Goal: Task Accomplishment & Management: Manage account settings

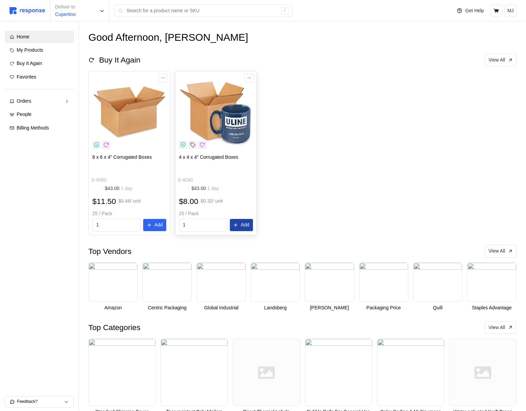
click at [240, 221] on button "Add" at bounding box center [241, 225] width 23 height 12
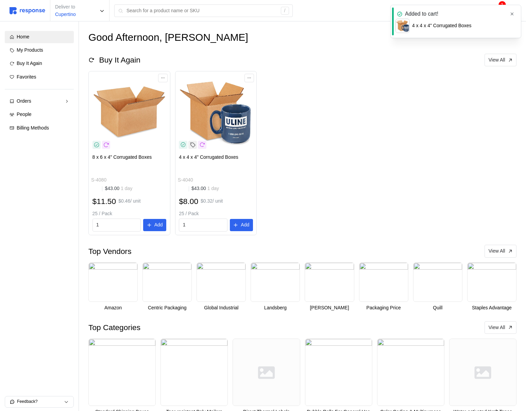
click at [510, 11] on button "button" at bounding box center [512, 14] width 9 height 9
click at [497, 11] on icon at bounding box center [496, 10] width 5 height 5
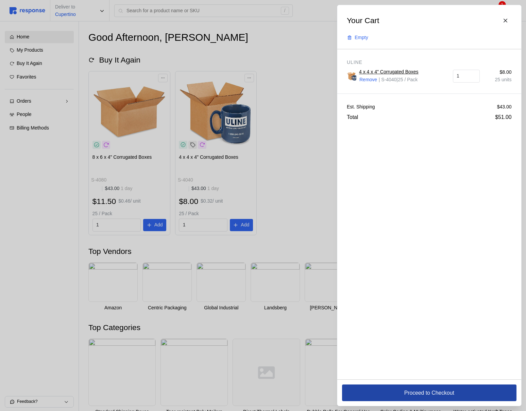
click at [391, 388] on button "Proceed to Checkout" at bounding box center [429, 393] width 174 height 17
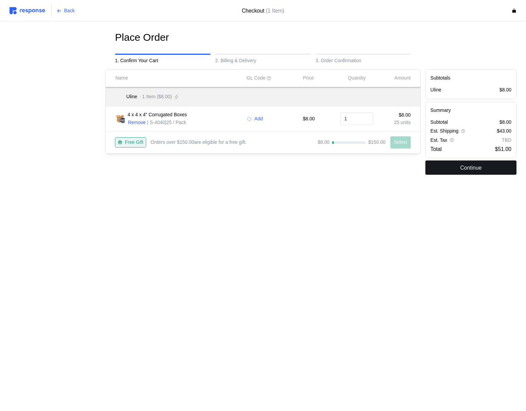
click at [450, 168] on button "Continue" at bounding box center [470, 168] width 91 height 14
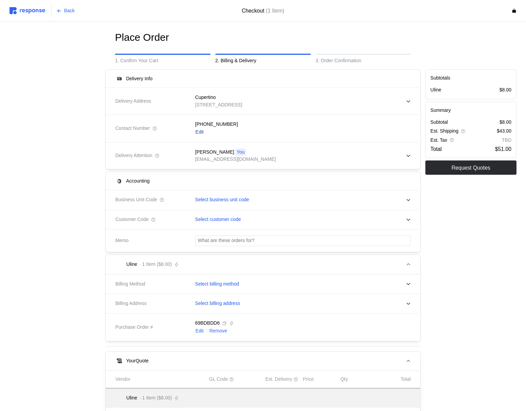
click at [204, 135] on button "Edit" at bounding box center [199, 132] width 9 height 8
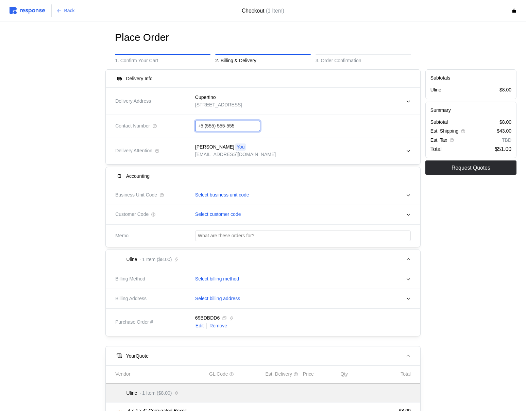
click at [226, 128] on input "+5 (555) 555-555" at bounding box center [228, 126] width 60 height 10
type input "+1 (408) 20 -"
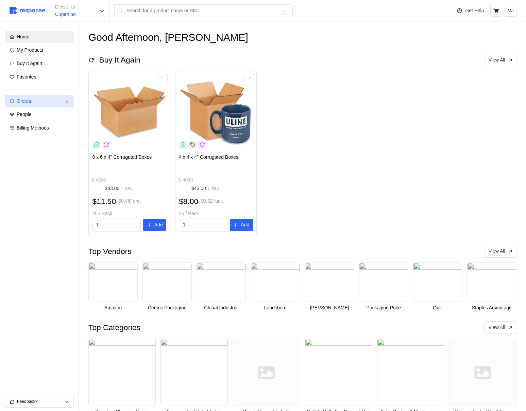
click at [35, 102] on div "Orders" at bounding box center [39, 101] width 45 height 7
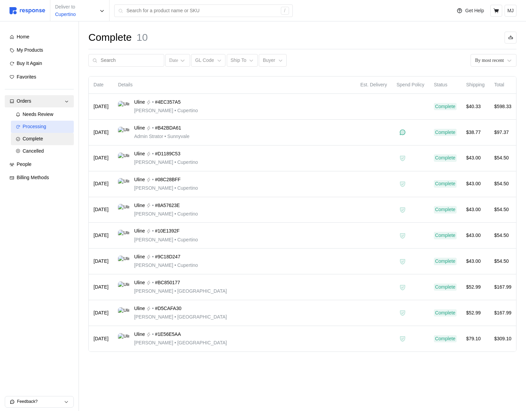
click at [38, 125] on span "Processing" at bounding box center [34, 126] width 23 height 5
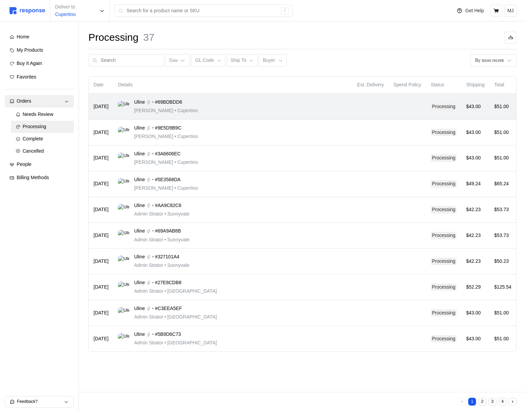
click at [258, 108] on div "Uline • #69BDBDD6 [PERSON_NAME] • [GEOGRAPHIC_DATA]" at bounding box center [233, 107] width 230 height 16
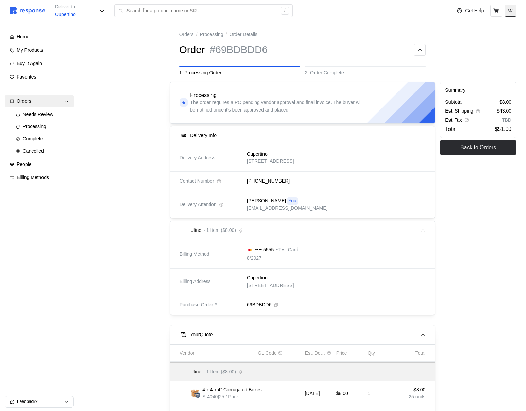
click at [510, 10] on p "MJ" at bounding box center [510, 10] width 6 height 7
click at [49, 126] on div "Processing" at bounding box center [46, 126] width 47 height 7
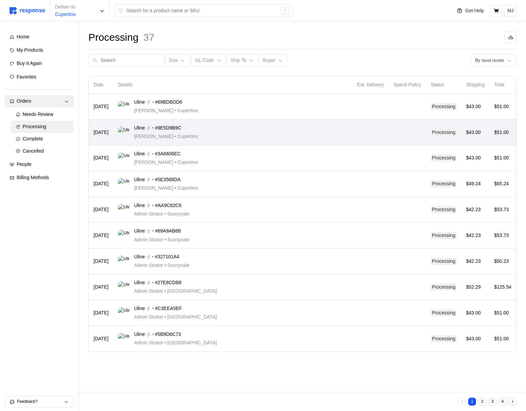
click at [228, 139] on div "Uline • #9E5D9B9C [PERSON_NAME] • [GEOGRAPHIC_DATA]" at bounding box center [233, 132] width 230 height 16
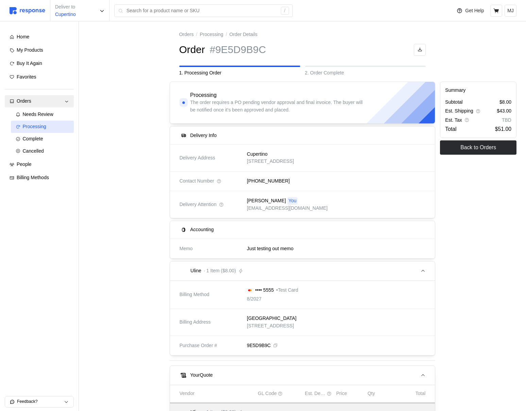
click at [35, 126] on span "Processing" at bounding box center [34, 126] width 23 height 5
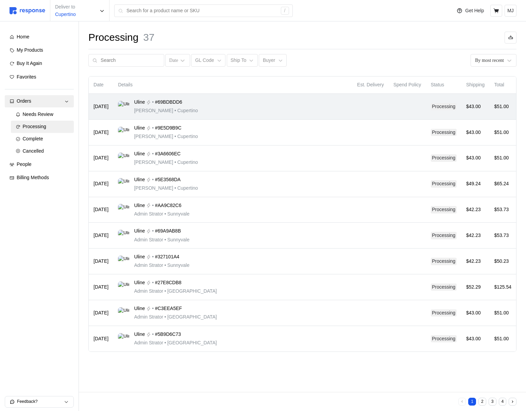
click at [240, 107] on div "Uline • #69BDBDD6 [PERSON_NAME] • [GEOGRAPHIC_DATA]" at bounding box center [233, 107] width 230 height 16
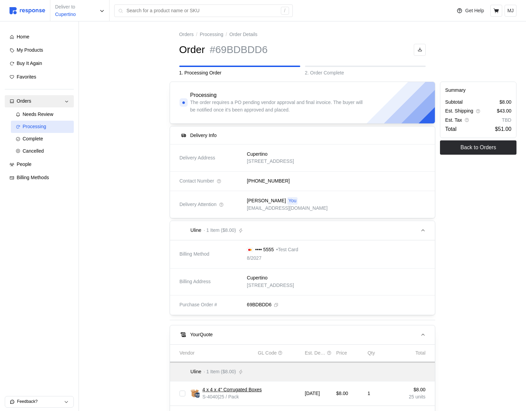
click at [56, 126] on div "Processing" at bounding box center [46, 126] width 47 height 7
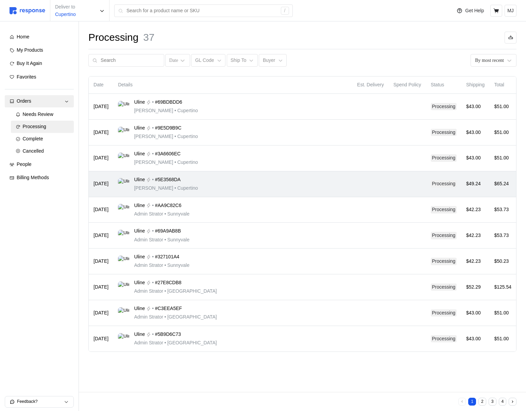
click at [249, 178] on div "Uline • #5E3568DA [PERSON_NAME] • [GEOGRAPHIC_DATA]" at bounding box center [233, 184] width 230 height 16
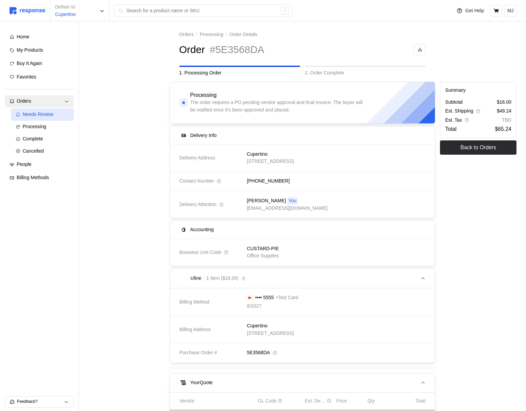
click at [48, 113] on span "Needs Review" at bounding box center [38, 114] width 31 height 5
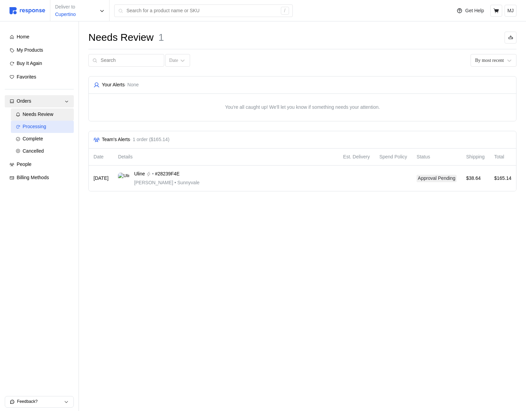
click at [45, 126] on span "Processing" at bounding box center [34, 126] width 23 height 5
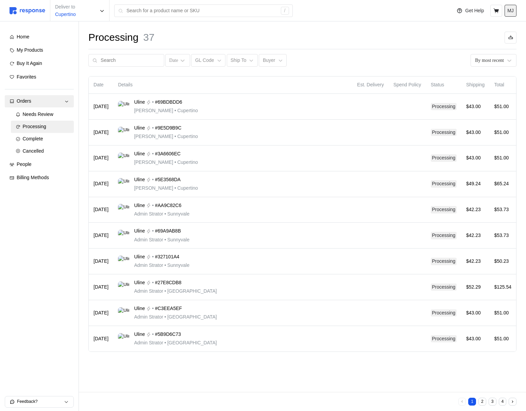
click at [513, 10] on p "MJ" at bounding box center [510, 10] width 6 height 7
click at [489, 38] on p "Logout" at bounding box center [490, 38] width 44 height 7
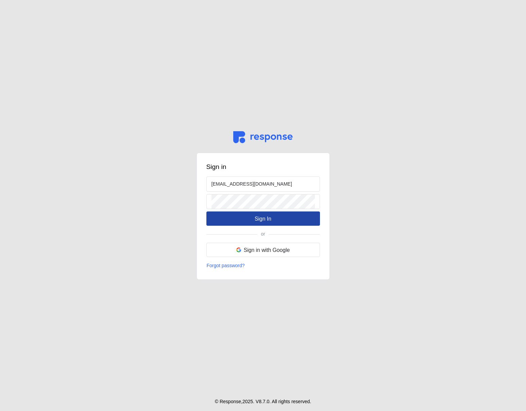
click at [257, 221] on p "Sign In" at bounding box center [263, 219] width 17 height 9
